Goal: Task Accomplishment & Management: Check status

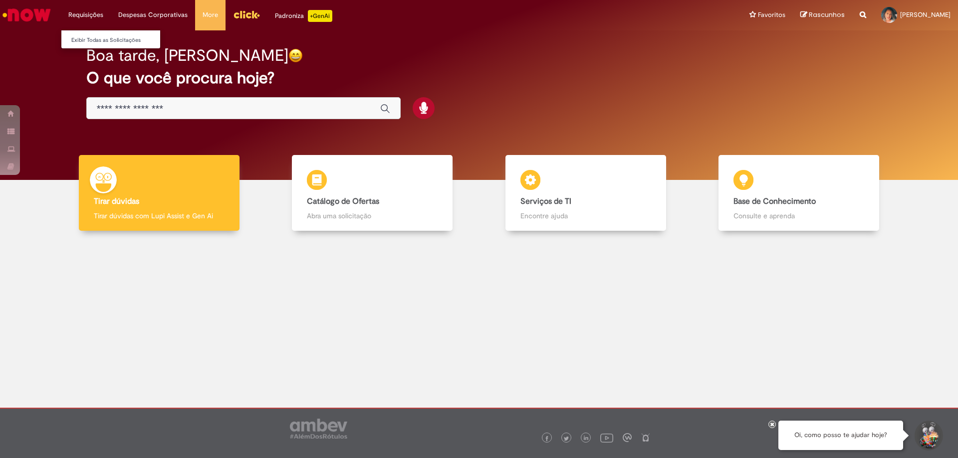
click at [79, 12] on li "Requisições Exibir Todas as Solicitações" at bounding box center [86, 15] width 50 height 30
click at [112, 36] on link "Exibir Todas as Solicitações" at bounding box center [116, 40] width 110 height 11
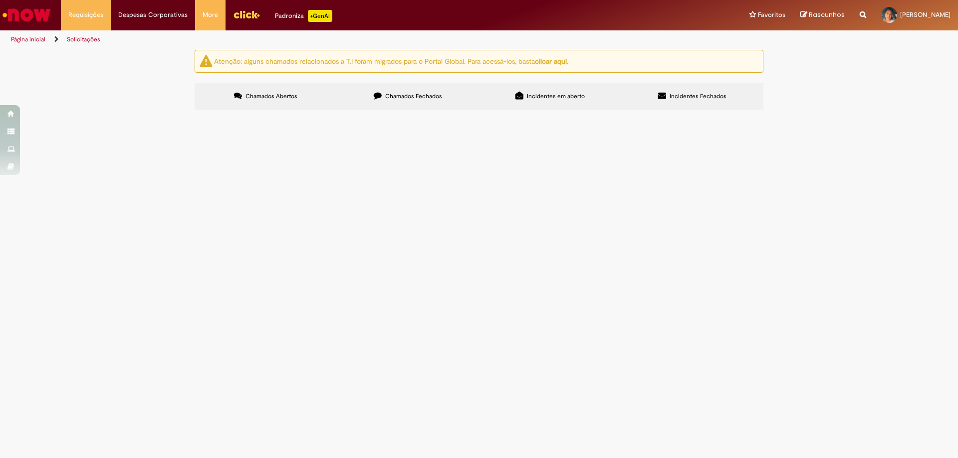
click at [413, 96] on span "Chamados Fechados" at bounding box center [413, 96] width 57 height 8
click at [0, 0] on span "Bom dia! Tudo bem ? Segue em anexo" at bounding box center [0, 0] width 0 height 0
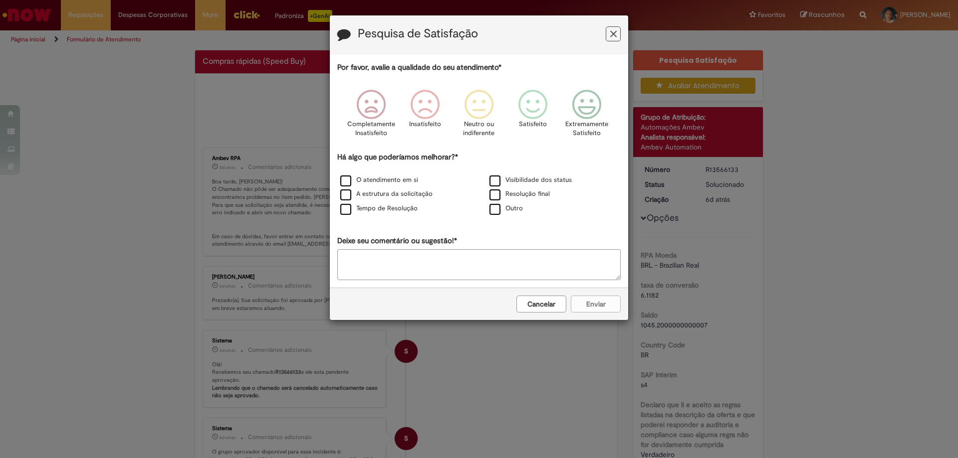
click at [612, 34] on icon "Feedback" at bounding box center [613, 34] width 6 height 10
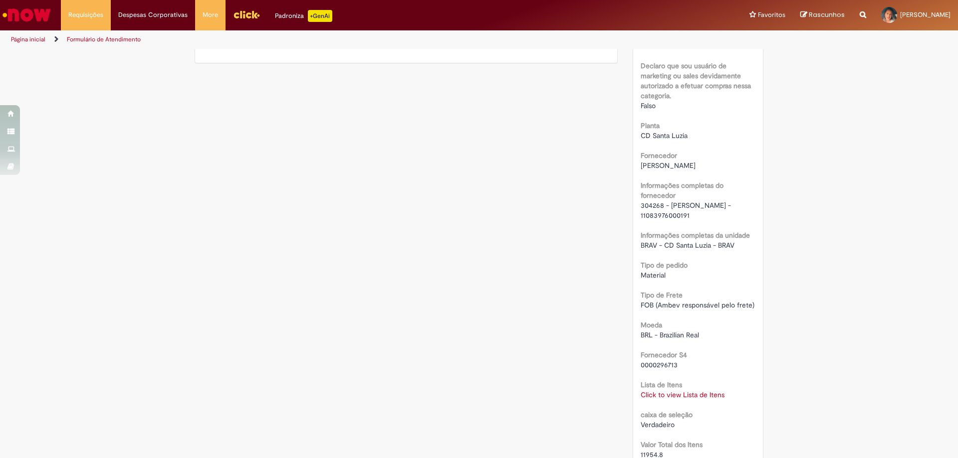
scroll to position [798, 0]
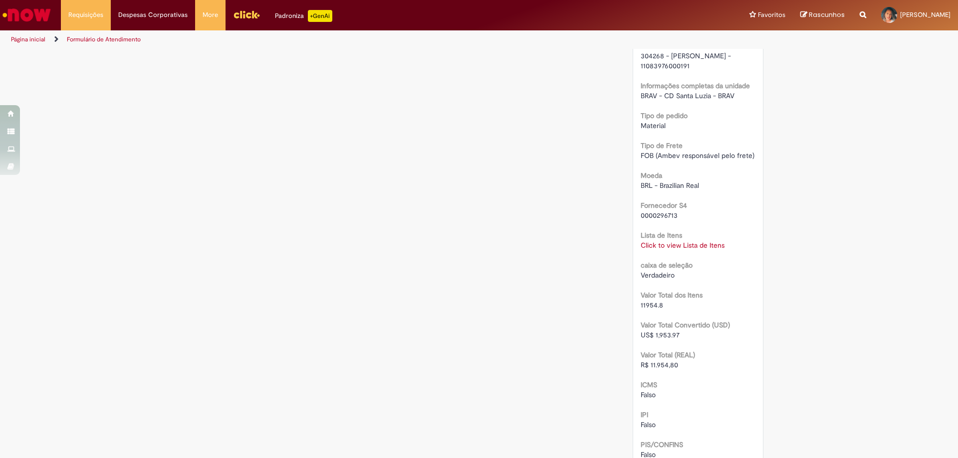
click at [678, 250] on link "Click to view Lista de Itens" at bounding box center [682, 245] width 84 height 9
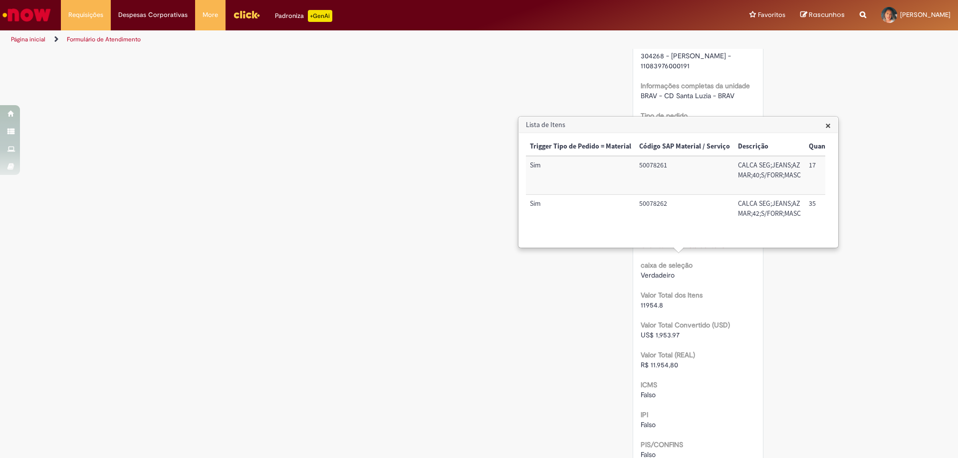
click at [830, 126] on span "×" at bounding box center [827, 125] width 5 height 13
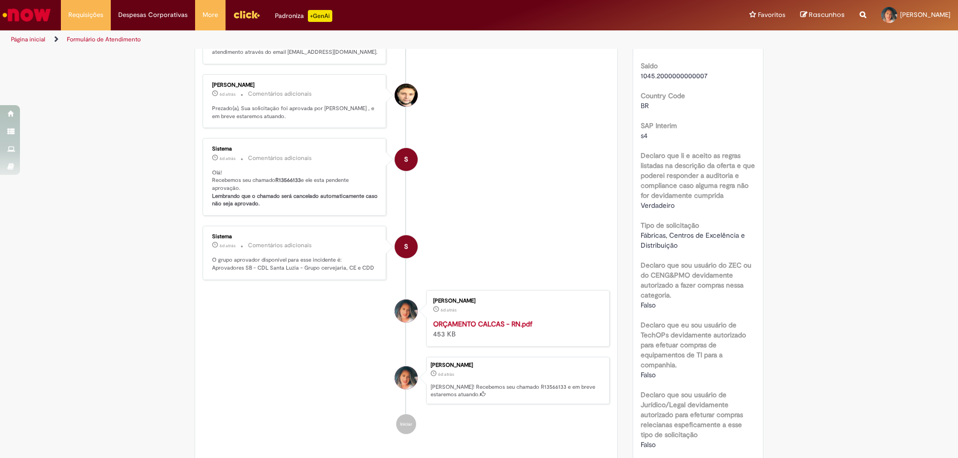
scroll to position [50, 0]
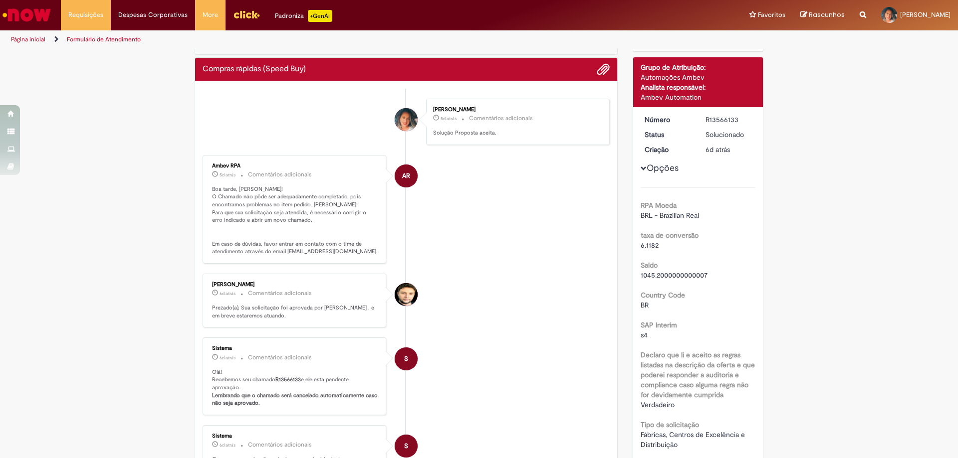
click at [239, 11] on img "Menu Cabeçalho" at bounding box center [246, 14] width 27 height 15
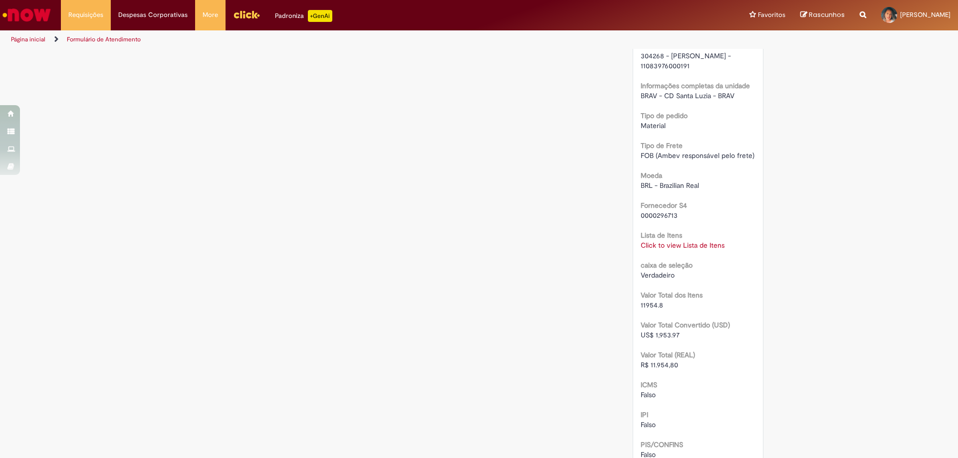
scroll to position [948, 0]
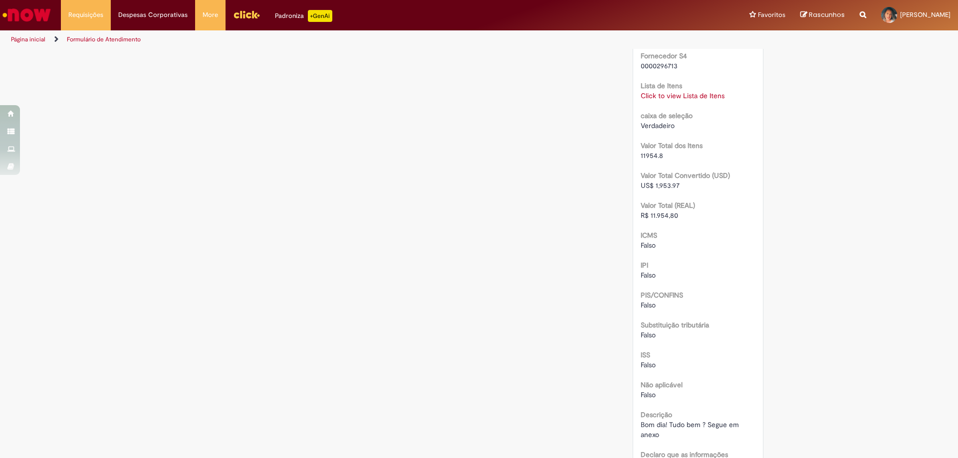
click at [694, 100] on link "Click to view Lista de Itens" at bounding box center [682, 95] width 84 height 9
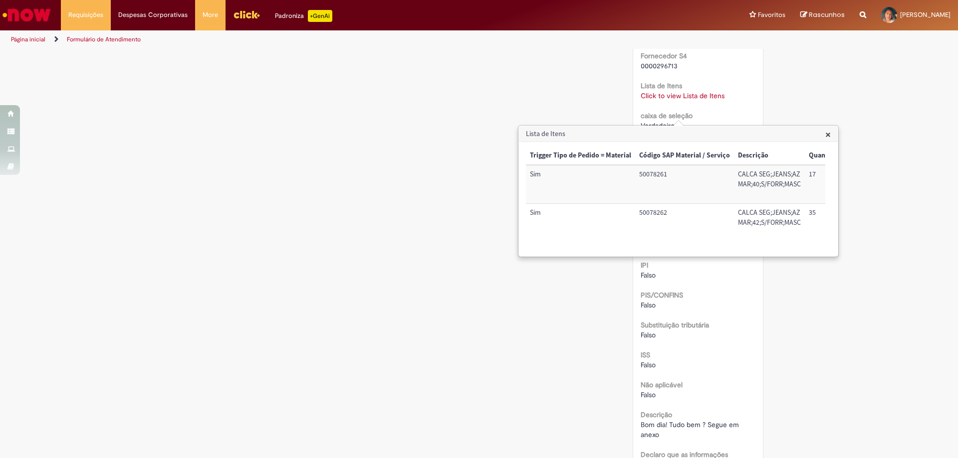
click at [825, 134] on span "×" at bounding box center [827, 134] width 5 height 13
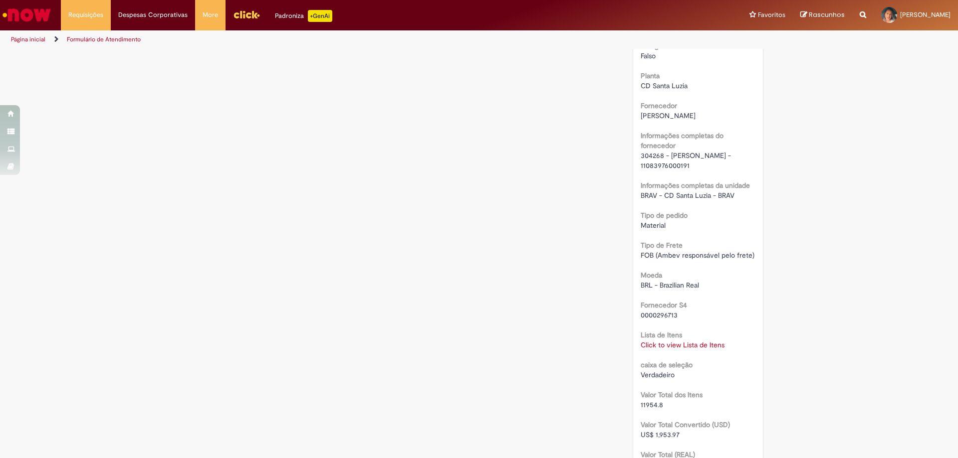
scroll to position [449, 0]
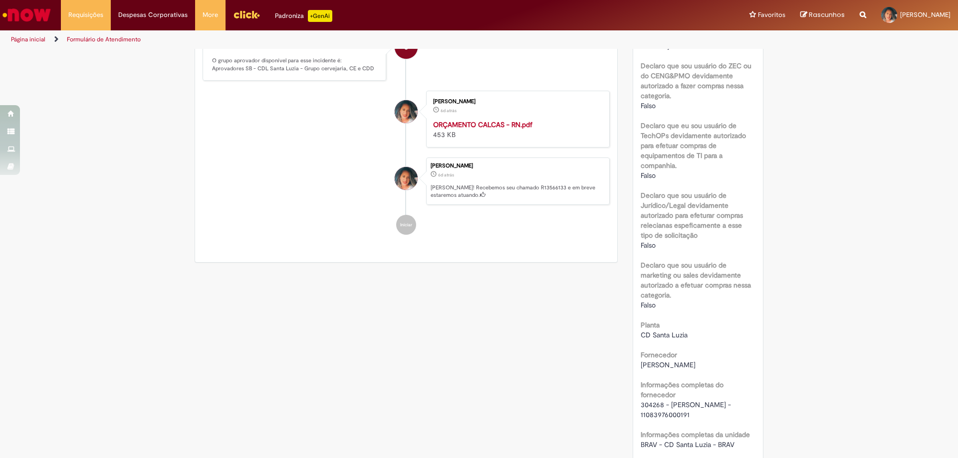
click at [246, 13] on img "Menu Cabeçalho" at bounding box center [246, 14] width 27 height 15
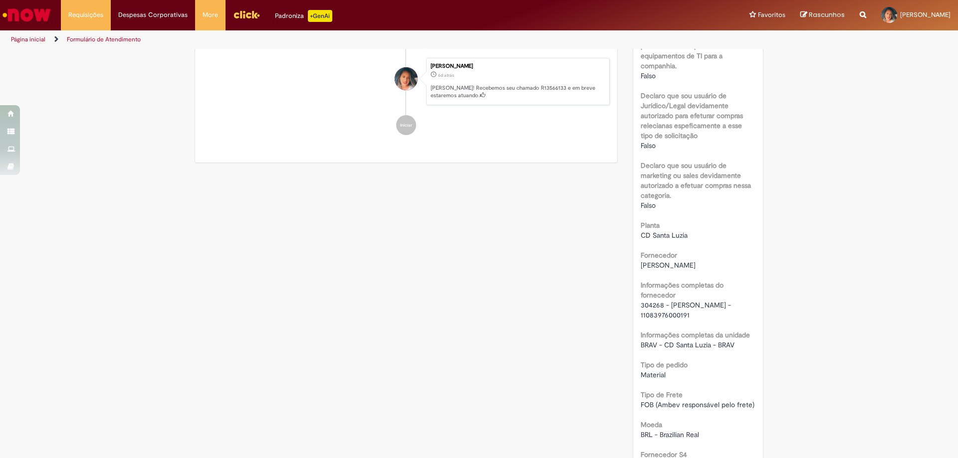
scroll to position [399, 0]
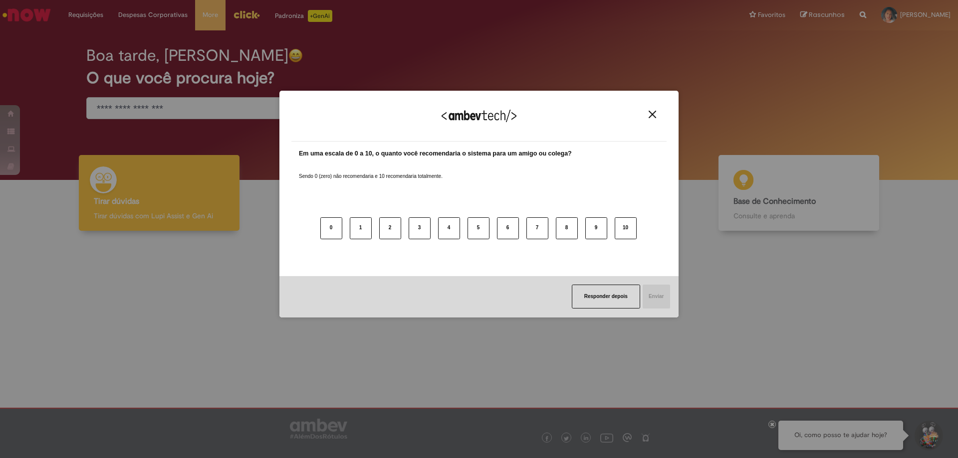
click at [650, 115] on img "Close" at bounding box center [651, 114] width 7 height 7
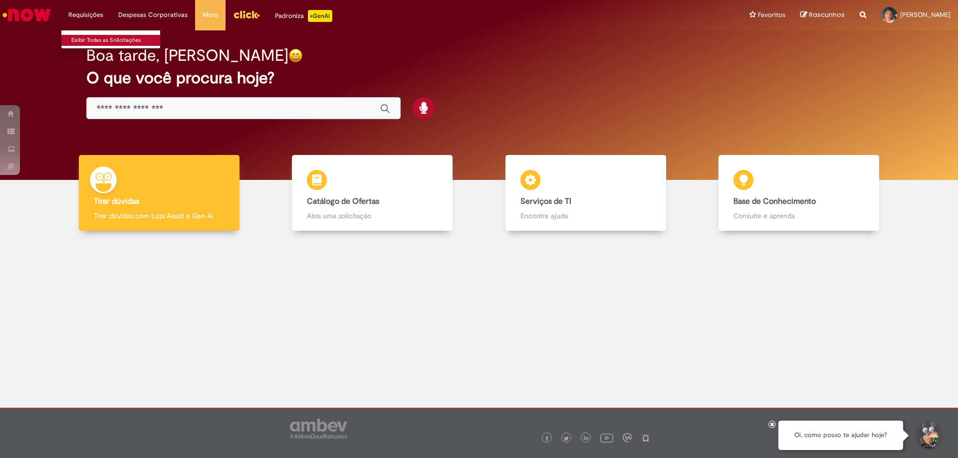
click at [79, 35] on link "Exibir Todas as Solicitações" at bounding box center [116, 40] width 110 height 11
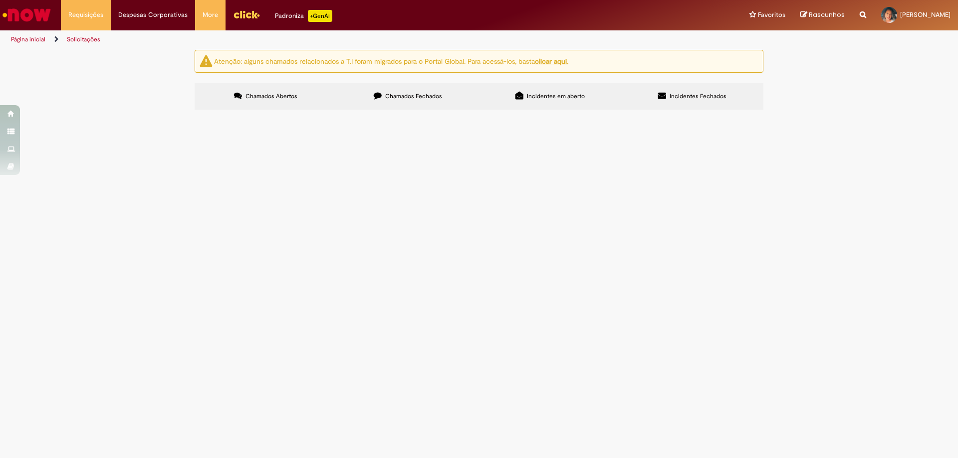
click at [400, 93] on span "Chamados Fechados" at bounding box center [413, 96] width 57 height 8
click at [0, 0] on span "Bom dia! Segue em anexo o orçamento para aprovação" at bounding box center [0, 0] width 0 height 0
click at [0, 0] on span "Compras rápidas (Speed Buy)" at bounding box center [0, 0] width 0 height 0
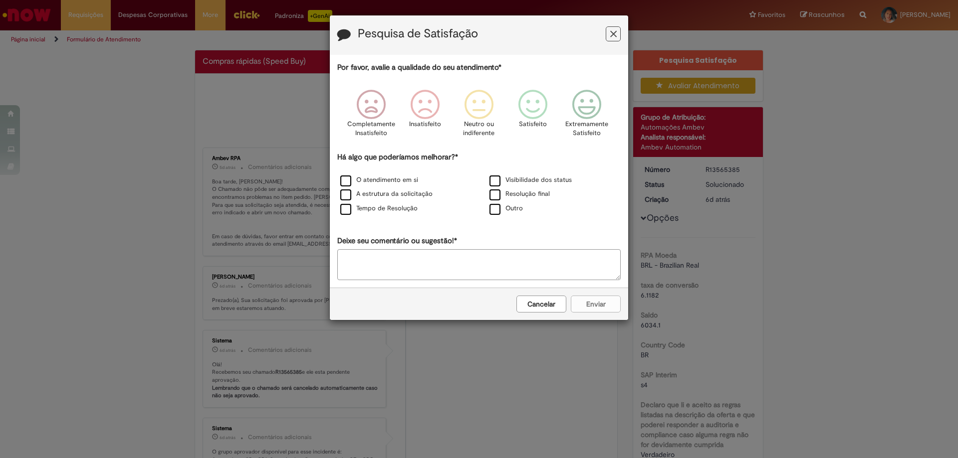
click at [615, 35] on icon "Feedback" at bounding box center [613, 34] width 6 height 10
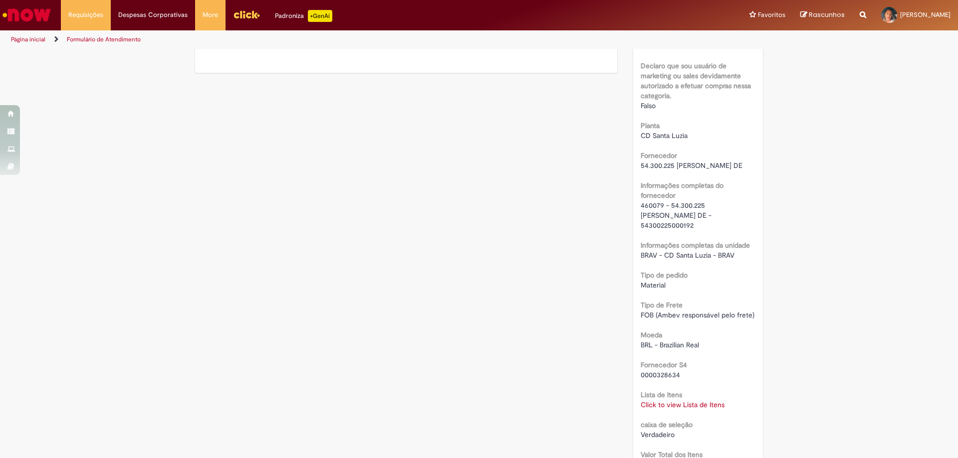
scroll to position [748, 0]
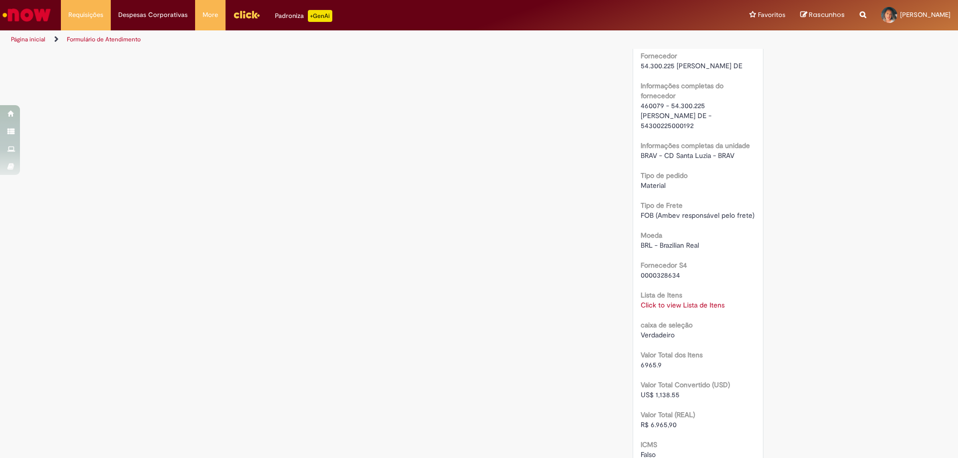
click at [696, 310] on link "Click to view Lista de Itens" at bounding box center [682, 305] width 84 height 9
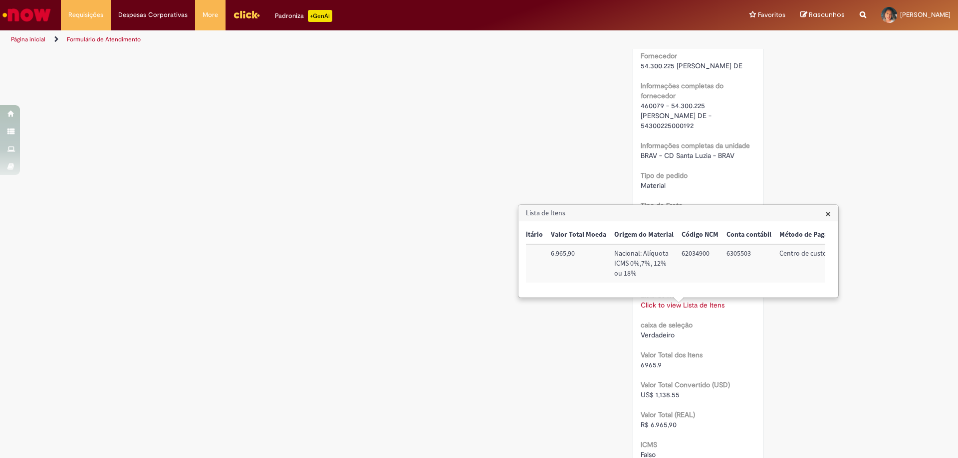
scroll to position [0, 318]
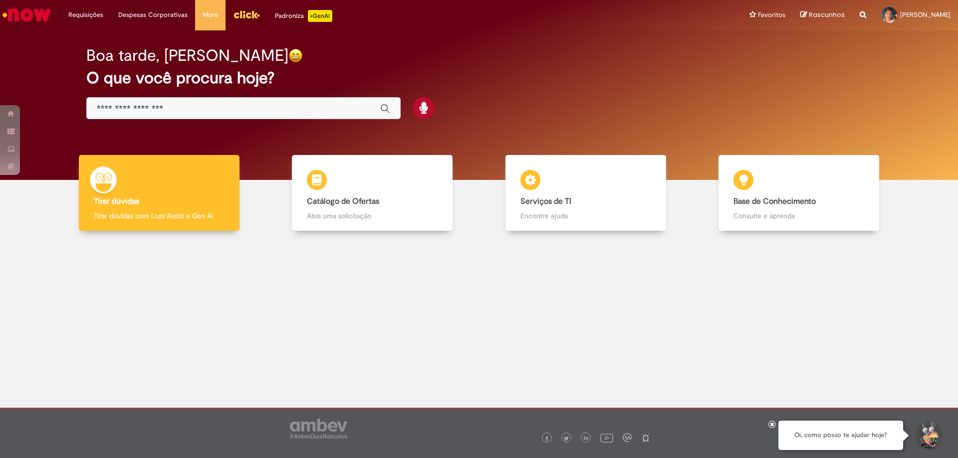
click at [243, 18] on img "Menu Cabeçalho" at bounding box center [246, 14] width 27 height 15
click at [87, 12] on li "Requisições Exibir Todas as Solicitações" at bounding box center [86, 15] width 50 height 30
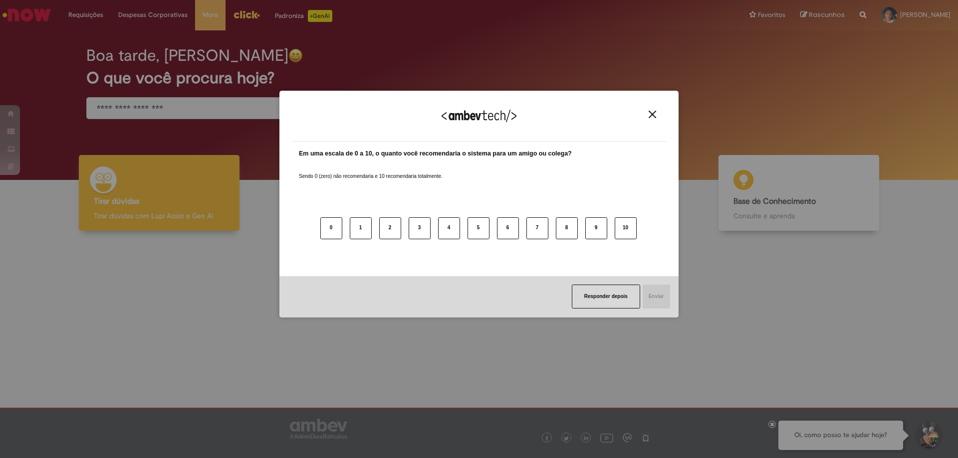
click at [650, 112] on img "Close" at bounding box center [651, 114] width 7 height 7
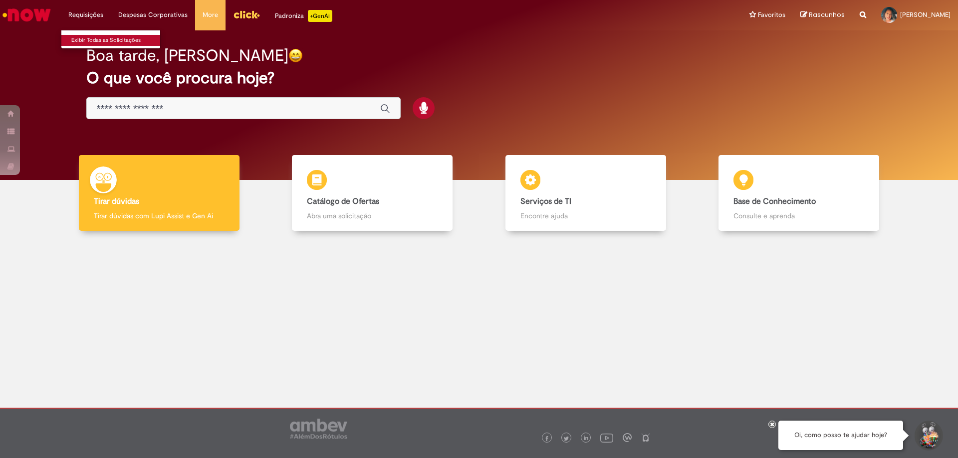
click at [94, 40] on link "Exibir Todas as Solicitações" at bounding box center [116, 40] width 110 height 11
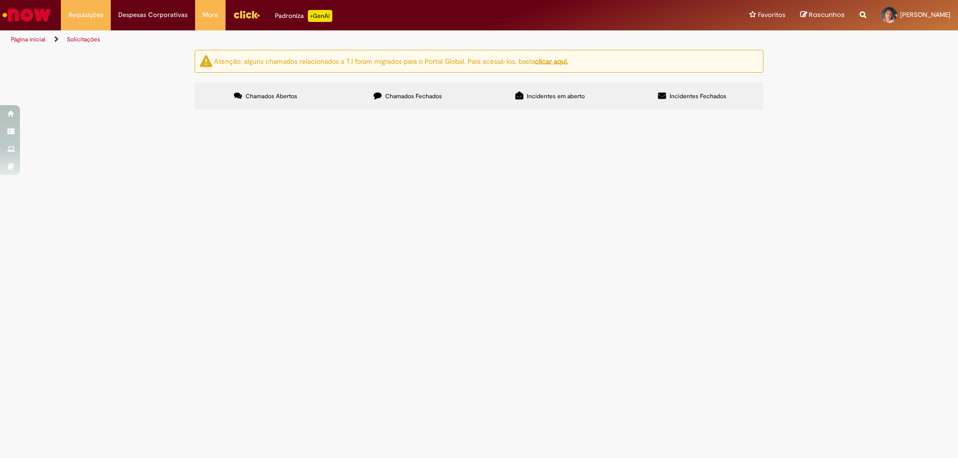
click at [424, 99] on span "Chamados Fechados" at bounding box center [413, 96] width 57 height 8
click at [0, 0] on span "Bom dia! Segue em anexo o orçamento para aprovação" at bounding box center [0, 0] width 0 height 0
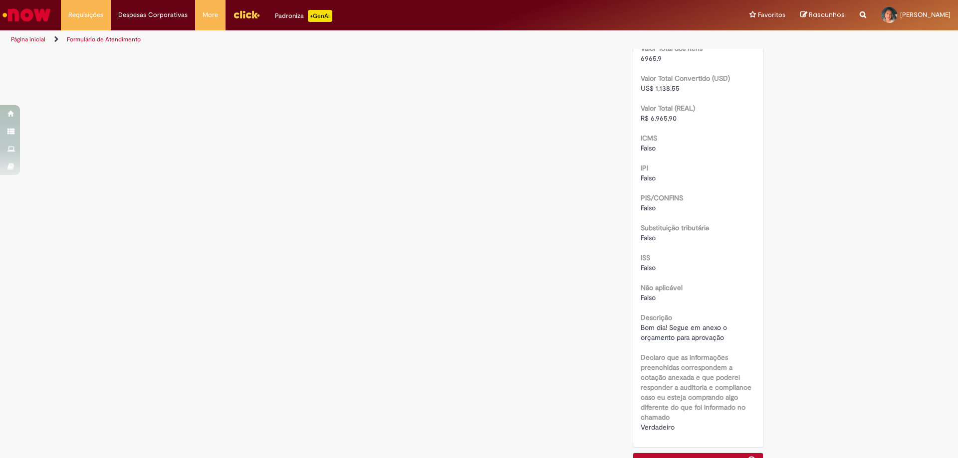
scroll to position [1168, 0]
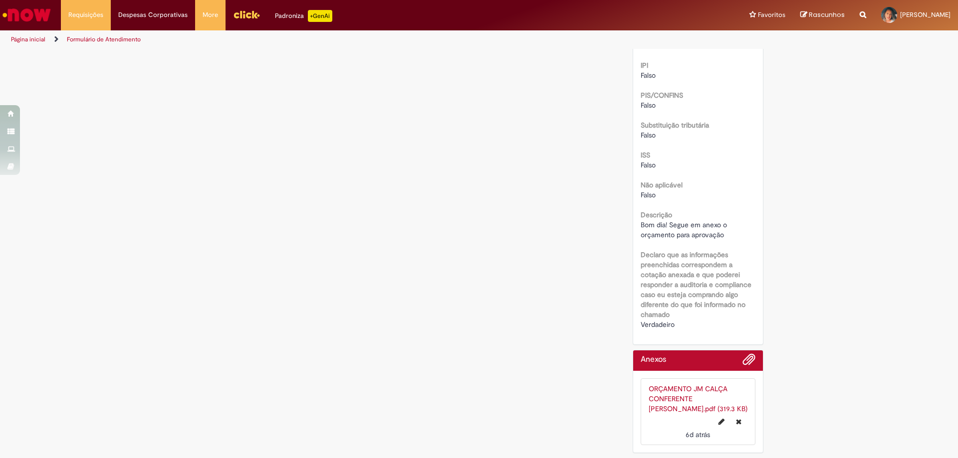
click at [695, 397] on link "ORÇAMENTO JM CALÇA CONFERENTE [PERSON_NAME].pdf (319.3 KB)" at bounding box center [697, 399] width 99 height 29
